Goal: Task Accomplishment & Management: Complete application form

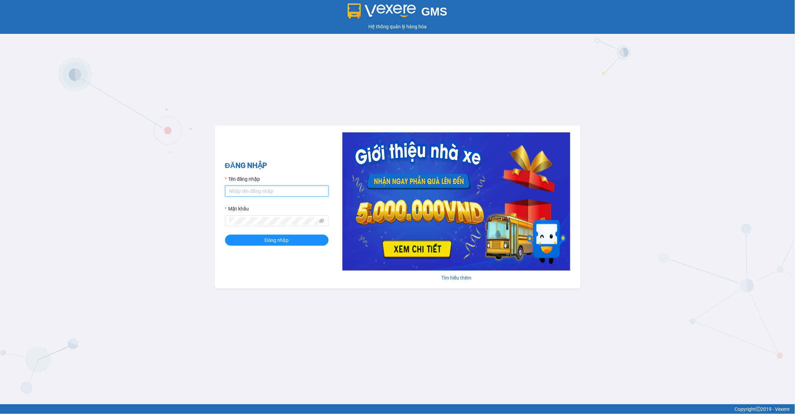
drag, startPoint x: 0, startPoint y: 0, endPoint x: 299, endPoint y: 194, distance: 356.6
click at [299, 190] on input "Tên đăng nhập" at bounding box center [277, 190] width 104 height 11
type input "lananh.anhkhangdn"
click at [323, 219] on icon "eye-invisible" at bounding box center [322, 220] width 5 height 5
click at [225, 235] on button "Đăng nhập" at bounding box center [277, 240] width 104 height 11
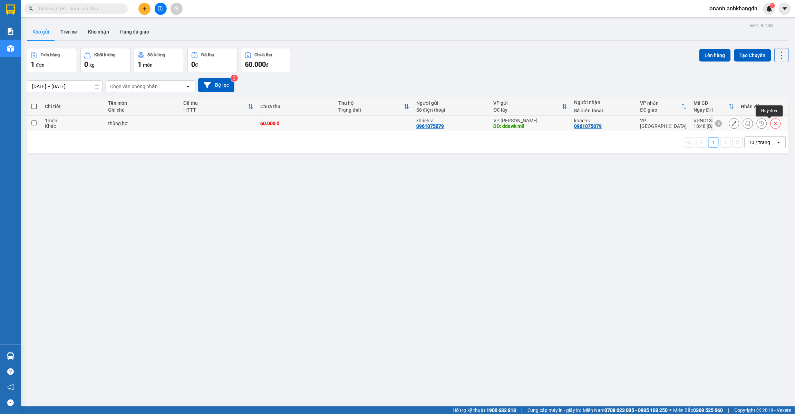
click at [773, 121] on button at bounding box center [776, 123] width 10 height 12
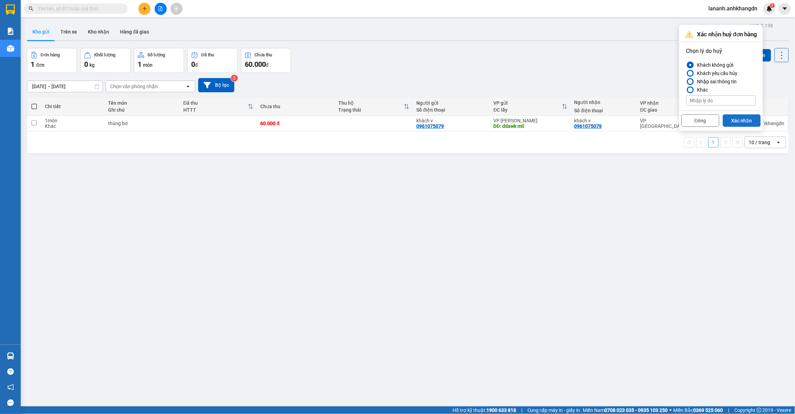
click at [740, 120] on button "Xác nhận" at bounding box center [742, 120] width 38 height 12
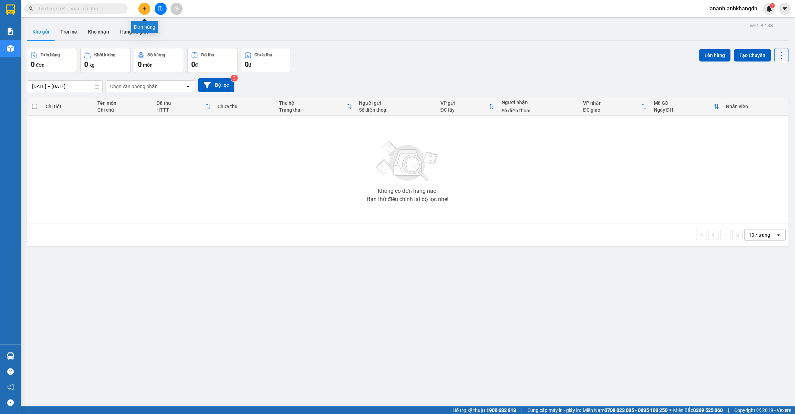
click at [144, 12] on button at bounding box center [145, 9] width 12 height 12
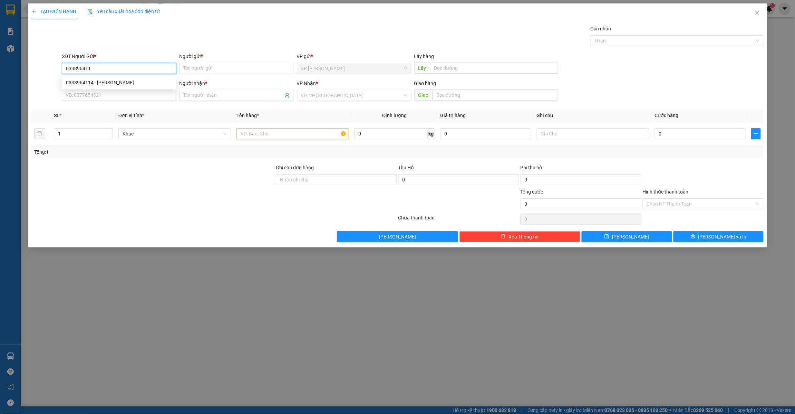
type input "0338964114"
click at [94, 80] on div "0338964114 - xuân kiện" at bounding box center [119, 83] width 106 height 8
type input "xuân kiện"
type input "0365111148"
type input "koka kiên"
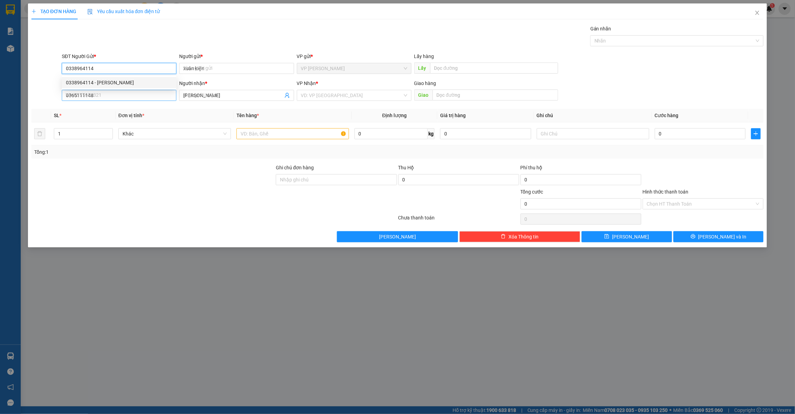
type input "50.000"
type input "0338964114"
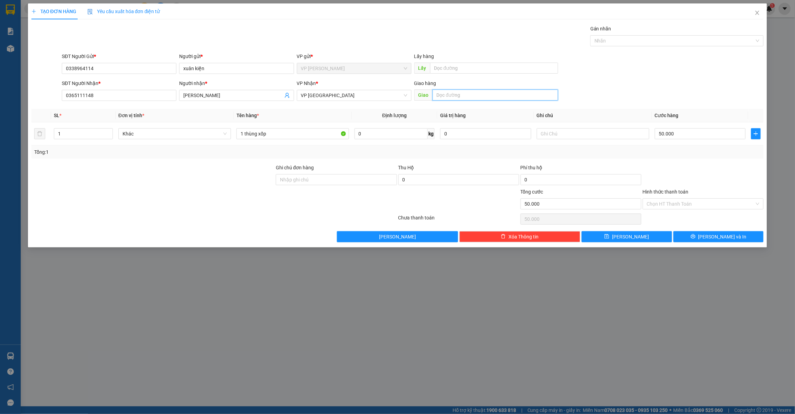
click at [460, 95] on input "text" at bounding box center [496, 94] width 126 height 11
click at [676, 204] on input "Hình thức thanh toán" at bounding box center [701, 204] width 108 height 10
drag, startPoint x: 666, startPoint y: 216, endPoint x: 643, endPoint y: 235, distance: 29.9
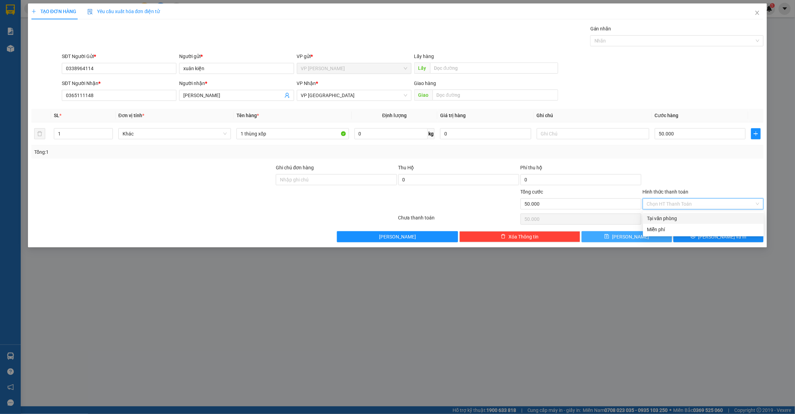
click at [665, 217] on div "Tại văn phòng" at bounding box center [704, 219] width 113 height 8
type input "0"
click at [638, 240] on button "Lưu" at bounding box center [627, 236] width 90 height 11
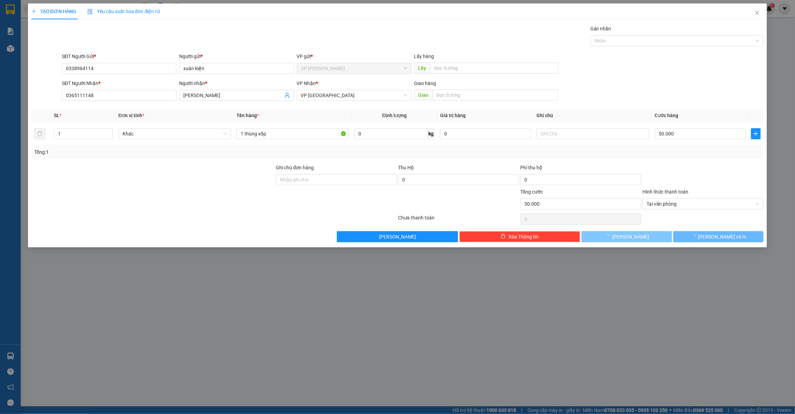
type input "0"
